Goal: Task Accomplishment & Management: Use online tool/utility

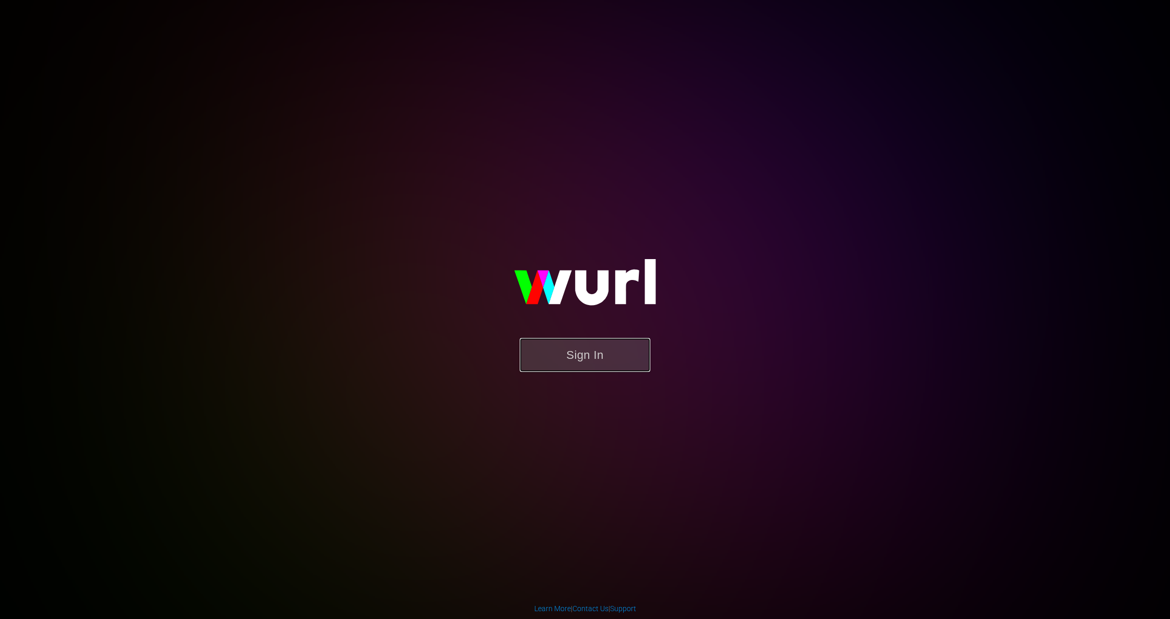
click at [604, 364] on button "Sign In" at bounding box center [585, 355] width 131 height 34
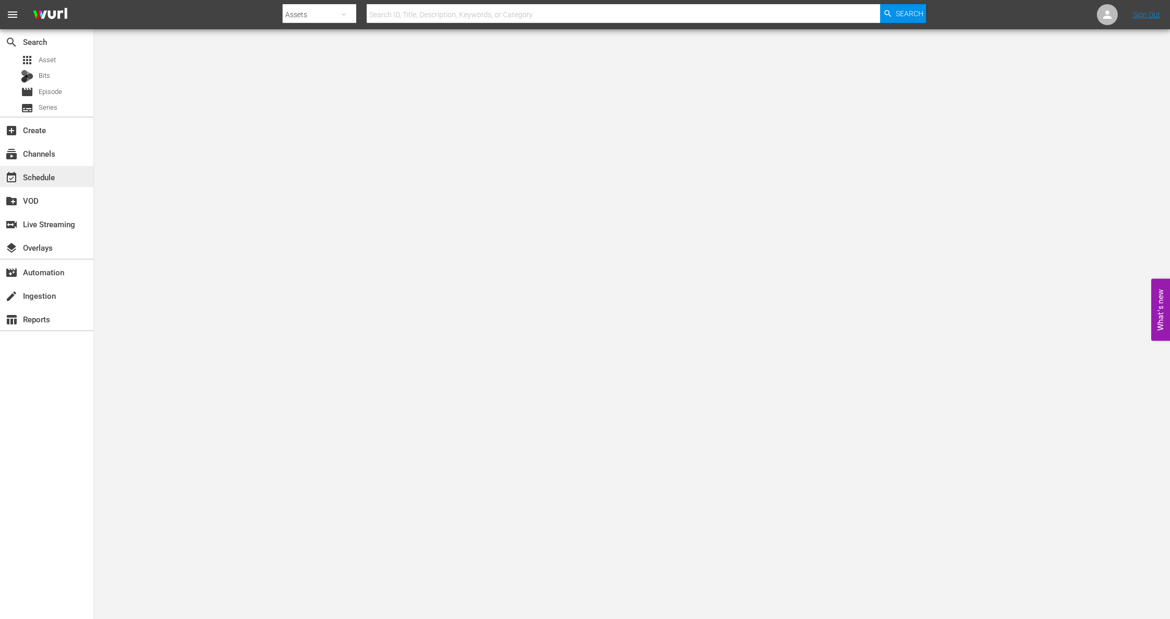
click at [44, 178] on div "event_available Schedule" at bounding box center [29, 175] width 58 height 9
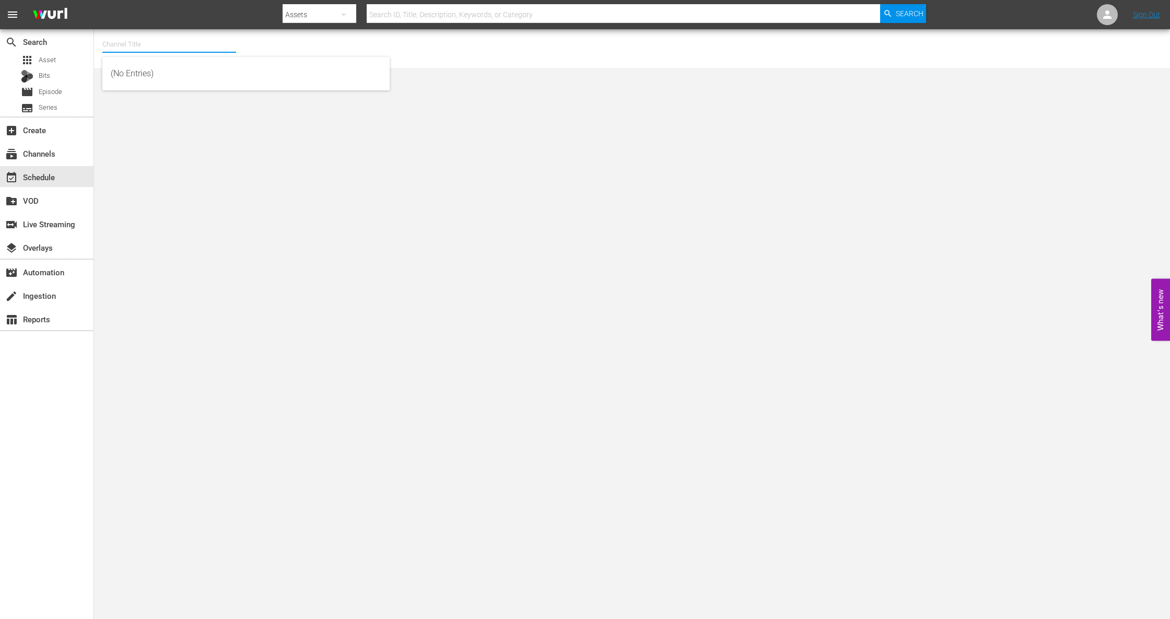
click at [145, 47] on input "text" at bounding box center [169, 44] width 134 height 25
click at [186, 101] on div "Boxing TV (Playout) (1503 - tripleb_boxingtv_3)" at bounding box center [246, 98] width 271 height 25
type input "Boxing TV (Playout) (1503 - tripleb_boxingtv_3)"
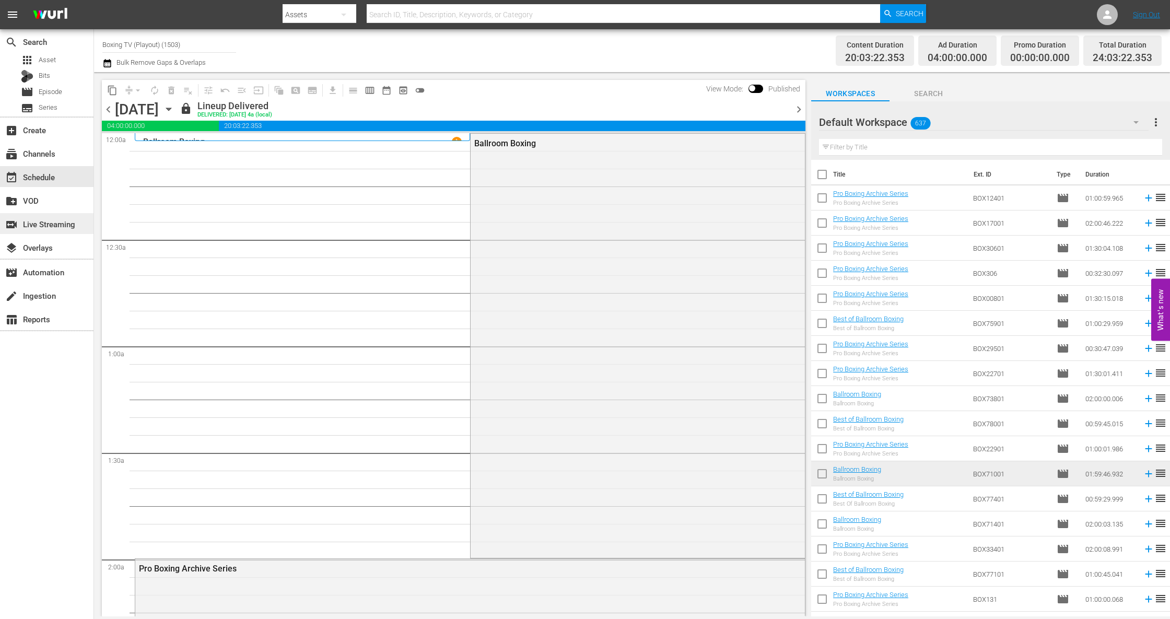
click at [57, 227] on div "switch_video Live Streaming" at bounding box center [29, 222] width 58 height 9
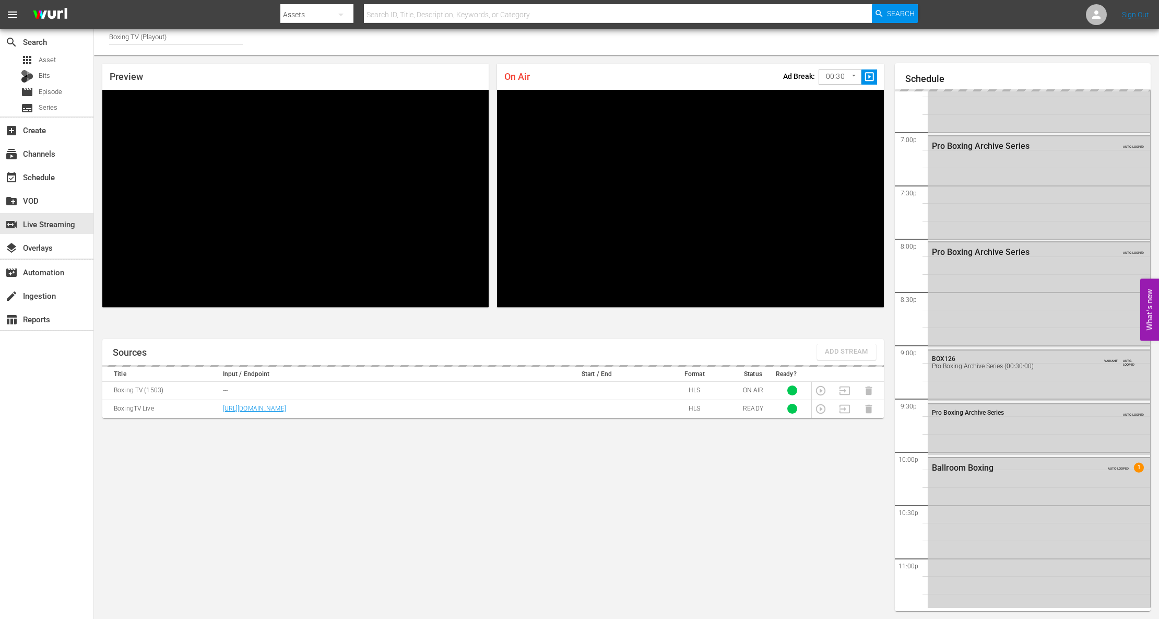
scroll to position [1559, 0]
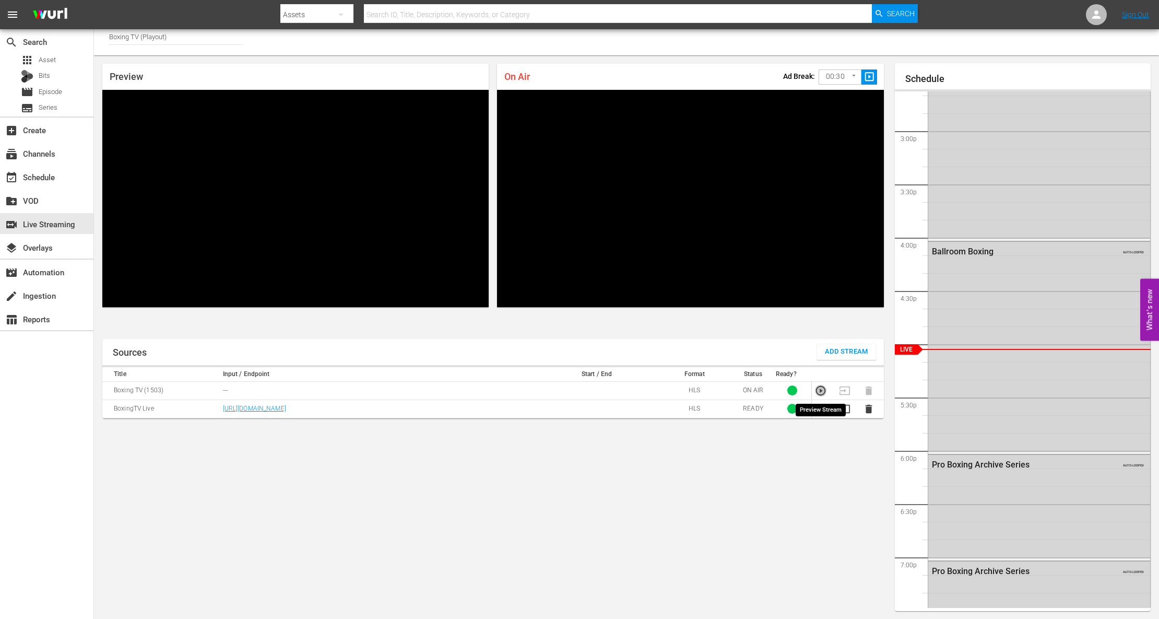
click at [826, 391] on icon "button" at bounding box center [820, 390] width 11 height 11
